Goal: Information Seeking & Learning: Find specific fact

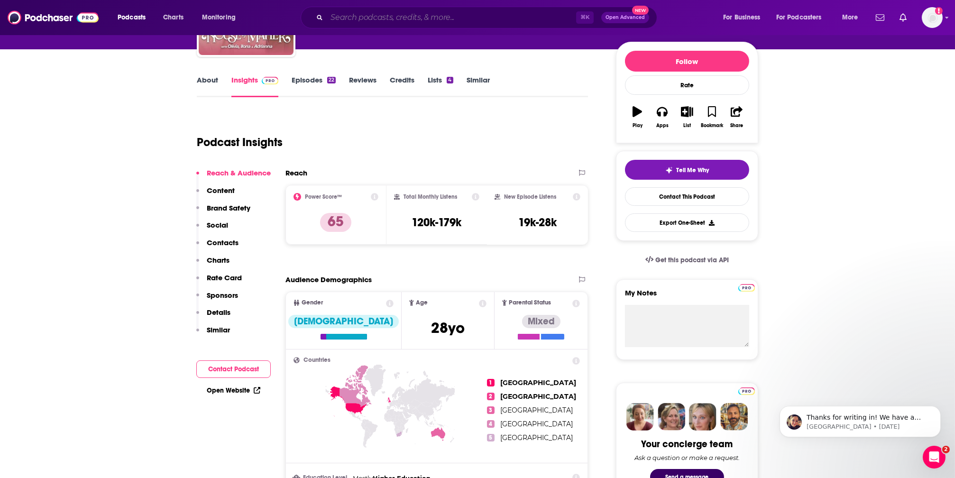
click at [352, 18] on input "Search podcasts, credits, & more..." at bounding box center [451, 17] width 249 height 15
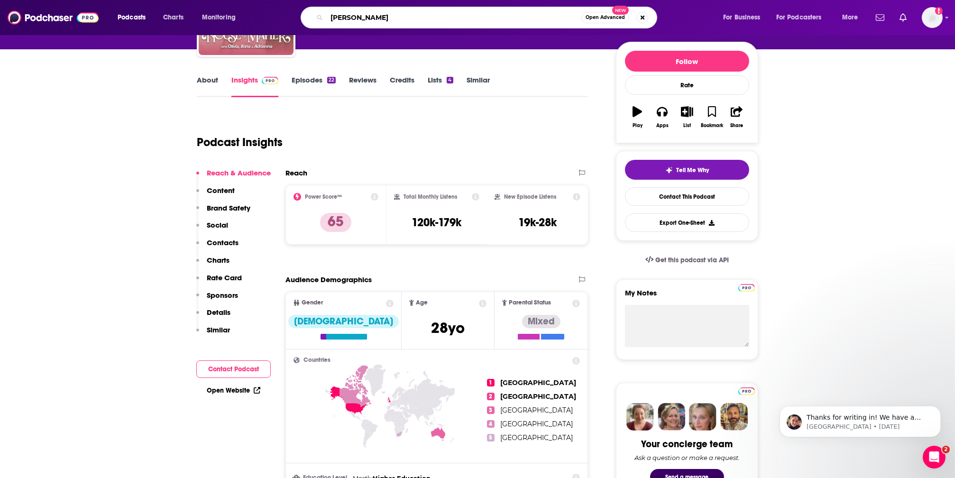
type input "[PERSON_NAME]"
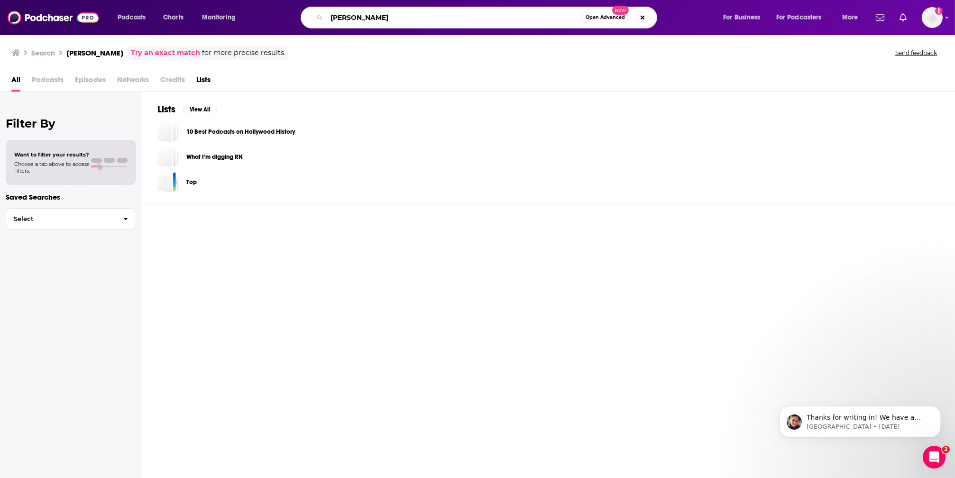
click at [373, 18] on input "[PERSON_NAME]" at bounding box center [454, 17] width 255 height 15
click at [379, 18] on input "[PERSON_NAME]" at bounding box center [454, 17] width 255 height 15
type input "[PERSON_NAME]"
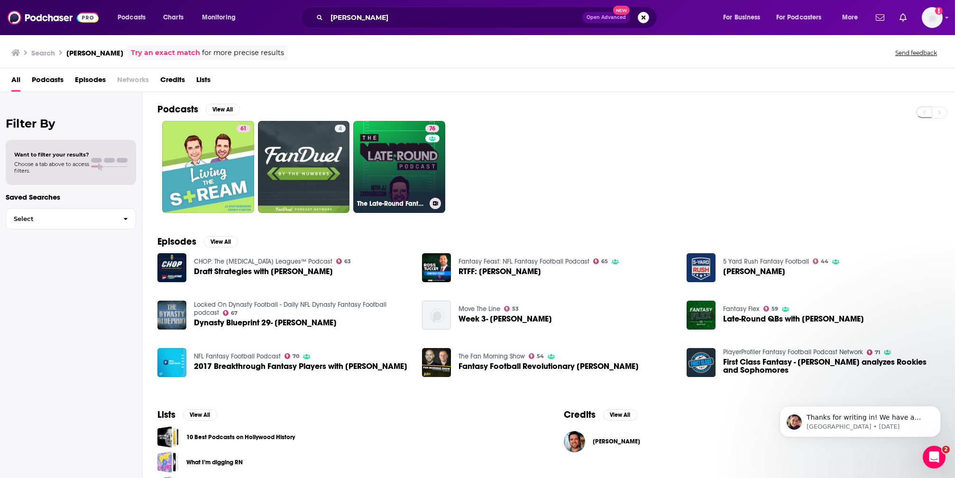
click at [391, 167] on link "76 The Late-Round Fantasy Football Podcast" at bounding box center [399, 167] width 92 height 92
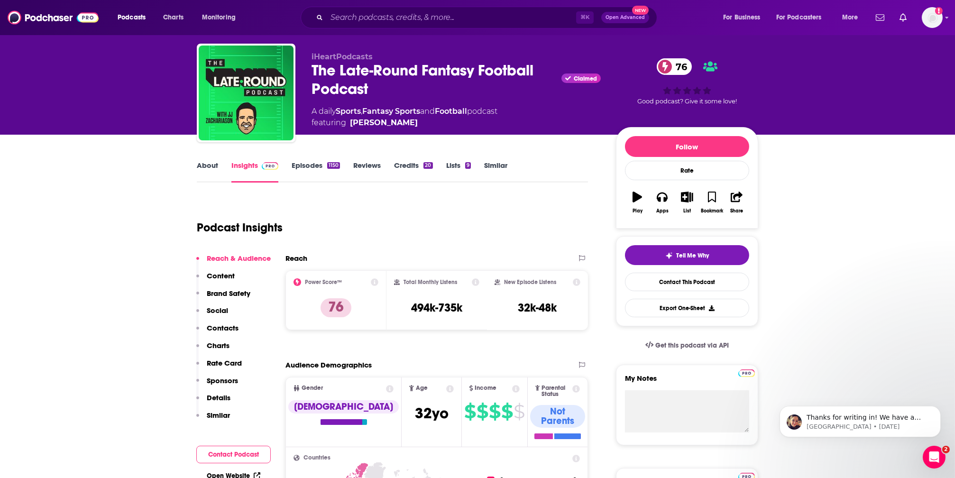
scroll to position [25, 0]
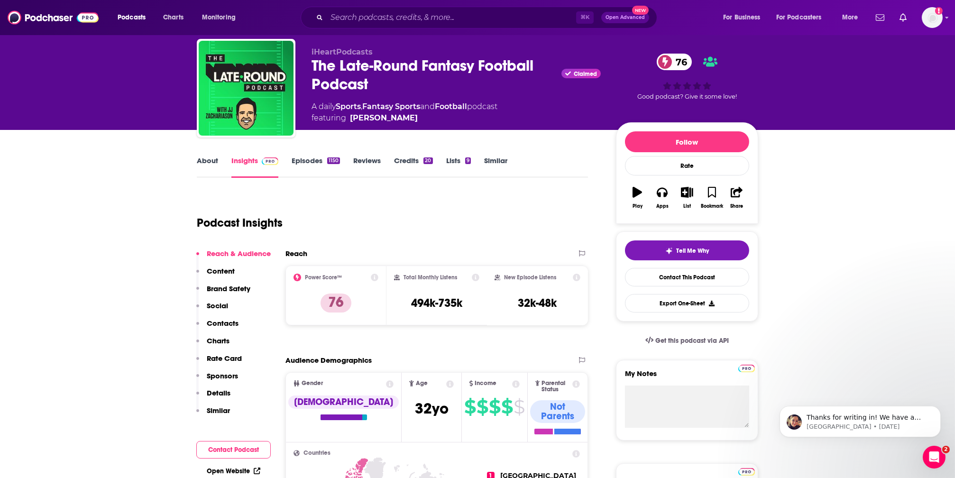
click at [316, 163] on link "Episodes 1150" at bounding box center [316, 167] width 48 height 22
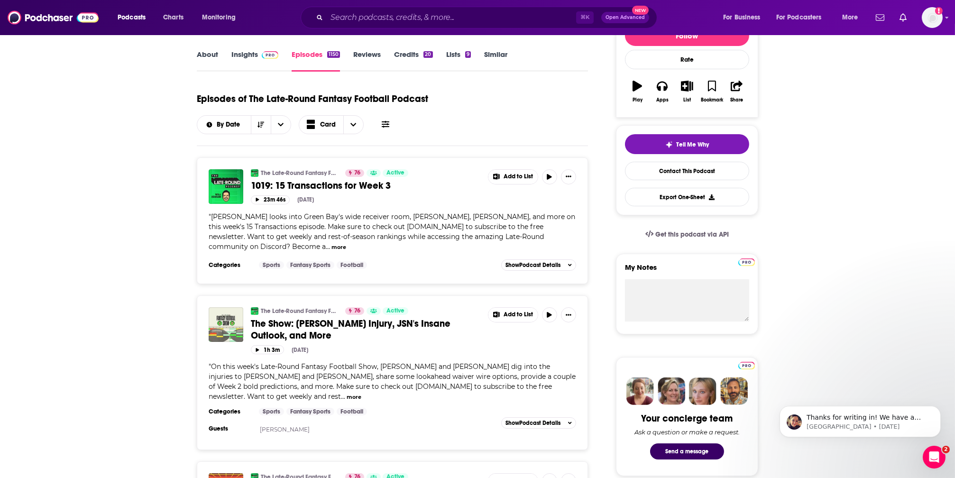
scroll to position [132, 0]
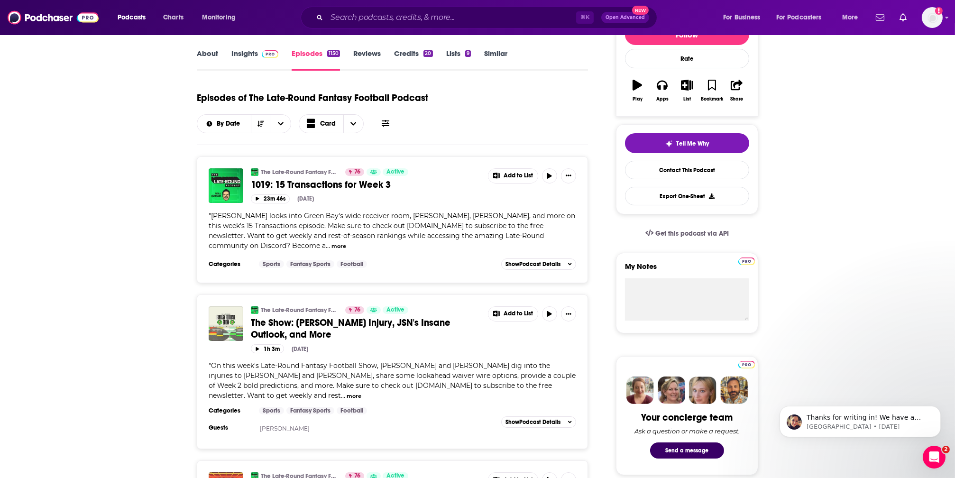
click at [331, 248] on button "more" at bounding box center [338, 246] width 15 height 8
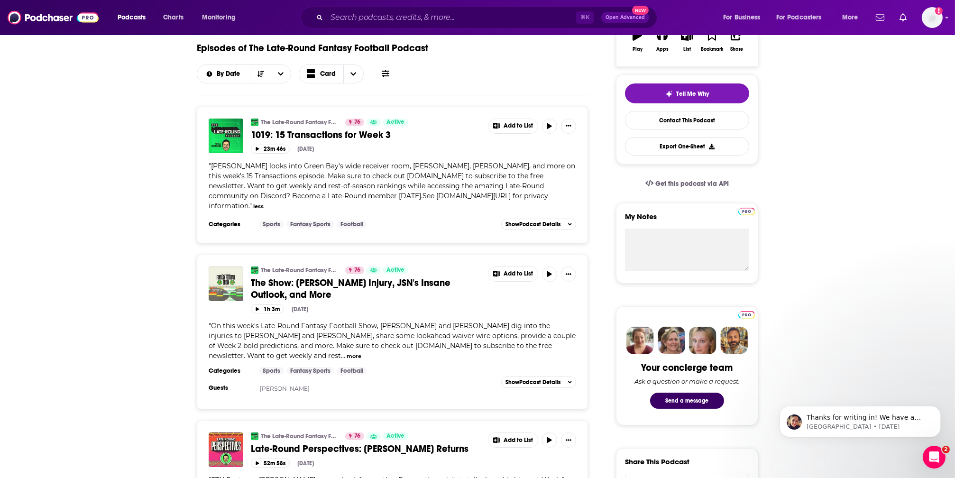
scroll to position [182, 0]
click at [520, 220] on span "Show Podcast Details" at bounding box center [532, 223] width 55 height 7
